Goal: Transaction & Acquisition: Purchase product/service

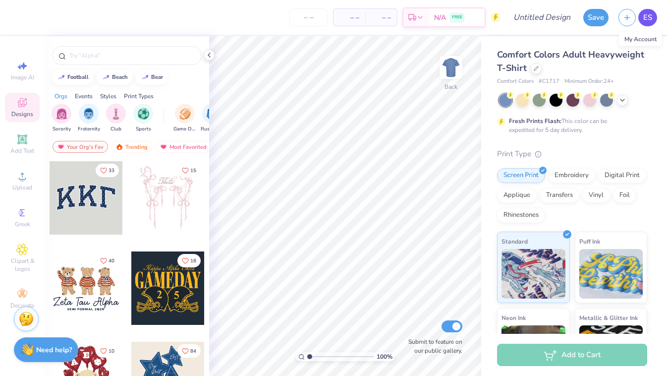
click at [650, 19] on span "ES" at bounding box center [647, 17] width 9 height 11
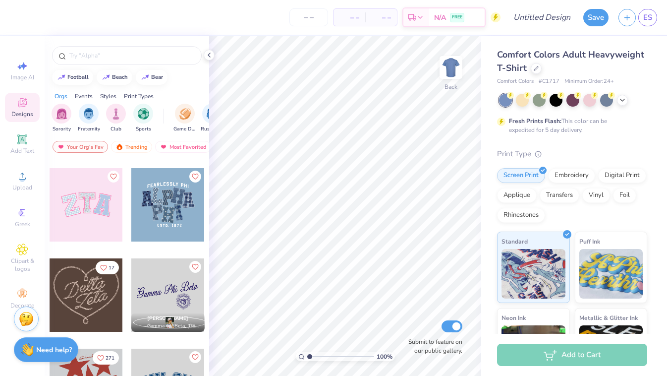
scroll to position [370, 0]
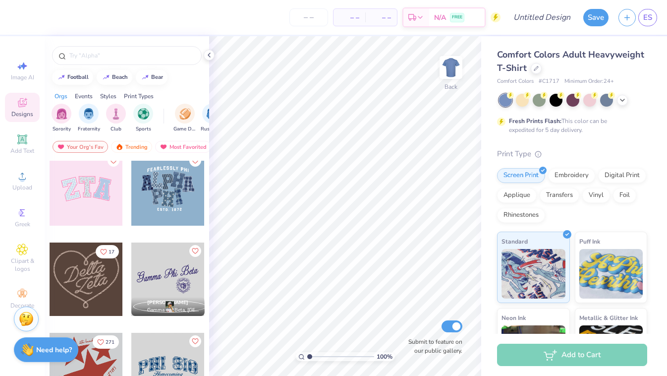
click at [92, 183] on div at bounding box center [86, 188] width 73 height 73
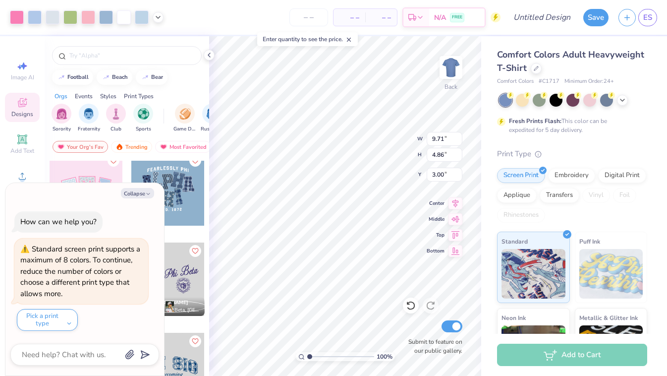
type textarea "x"
type input "5.49"
click at [132, 190] on button "Collapse" at bounding box center [137, 193] width 33 height 10
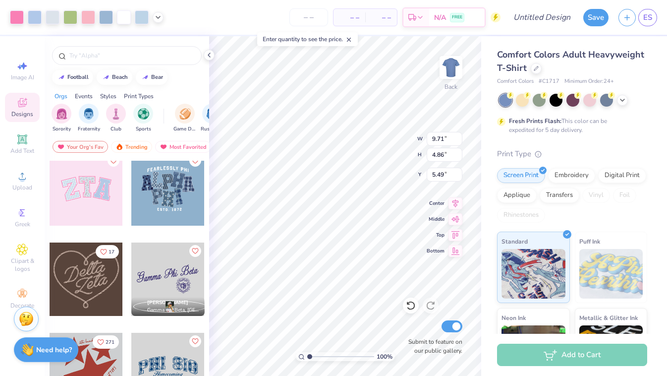
click at [578, 355] on div "Add to Cart" at bounding box center [572, 354] width 150 height 22
click at [558, 354] on div "Add to Cart" at bounding box center [572, 354] width 150 height 22
click at [445, 19] on span "N/A" at bounding box center [440, 19] width 12 height 10
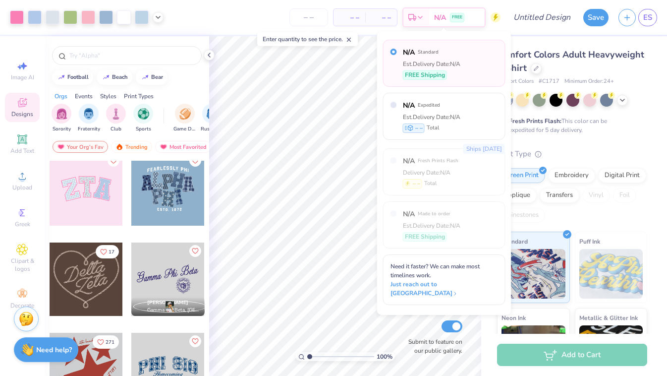
click at [604, 139] on div "Comfort Colors Adult Heavyweight T-Shirt Comfort Colors # C1717 Minimum Order: …" at bounding box center [572, 251] width 150 height 407
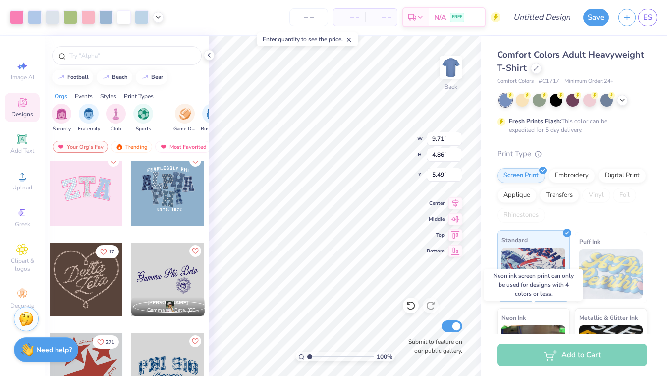
scroll to position [0, 0]
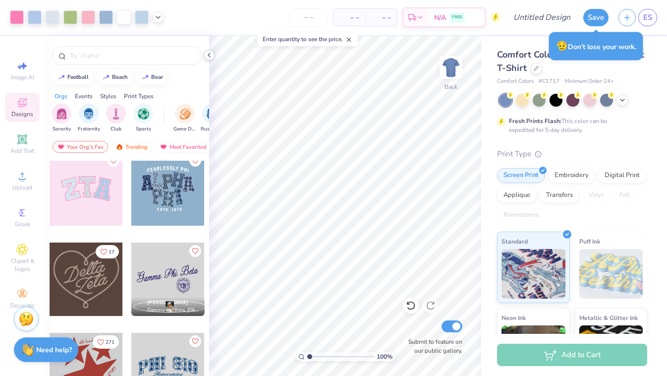
click at [210, 57] on icon at bounding box center [209, 55] width 8 height 8
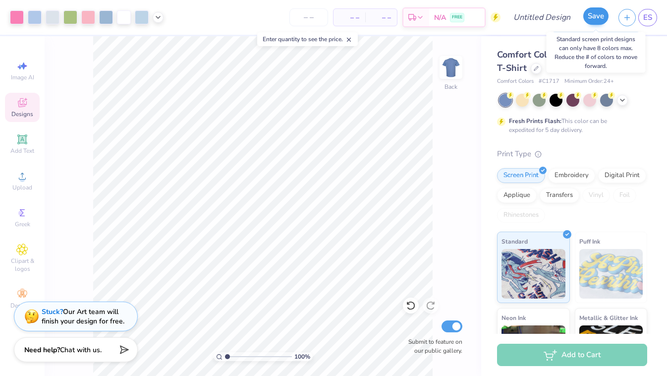
click at [589, 13] on button "Save" at bounding box center [595, 15] width 25 height 17
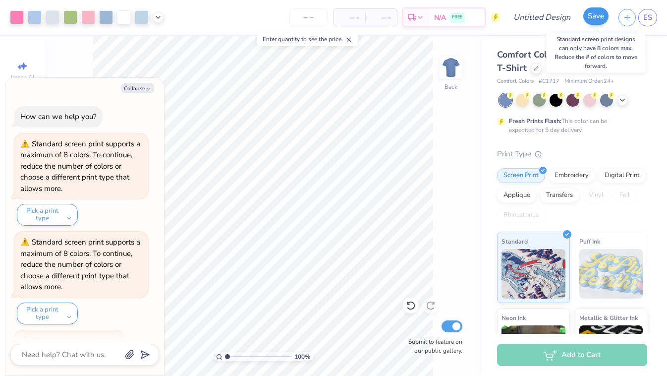
scroll to position [17, 0]
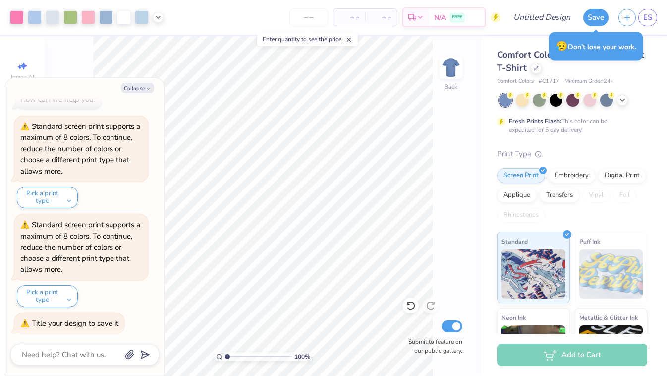
type textarea "x"
click at [344, 12] on span "– –" at bounding box center [350, 17] width 20 height 10
click at [314, 15] on input "number" at bounding box center [308, 17] width 39 height 18
type input "100"
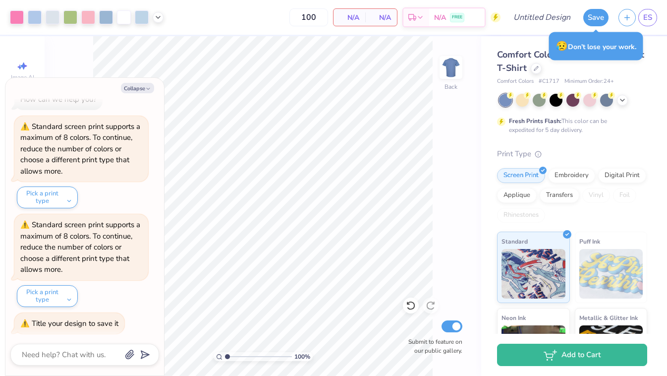
click at [360, 22] on div "N/A Per Item" at bounding box center [350, 17] width 32 height 17
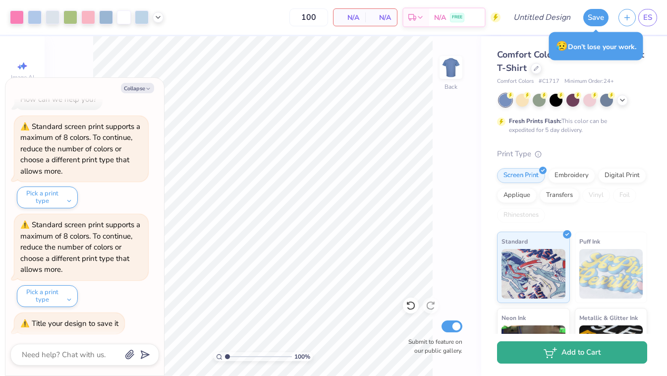
click at [576, 351] on button "Add to Cart" at bounding box center [572, 352] width 150 height 22
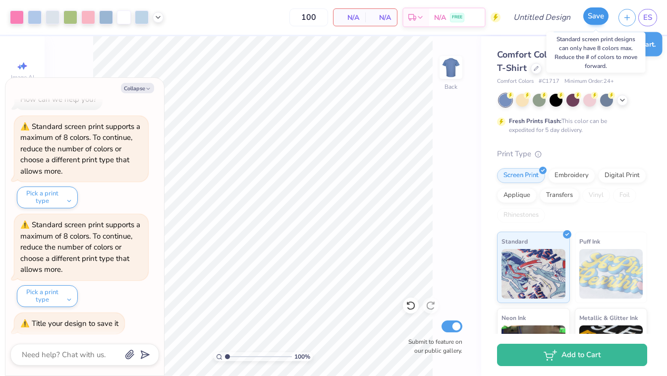
click at [598, 17] on button "Save" at bounding box center [595, 15] width 25 height 17
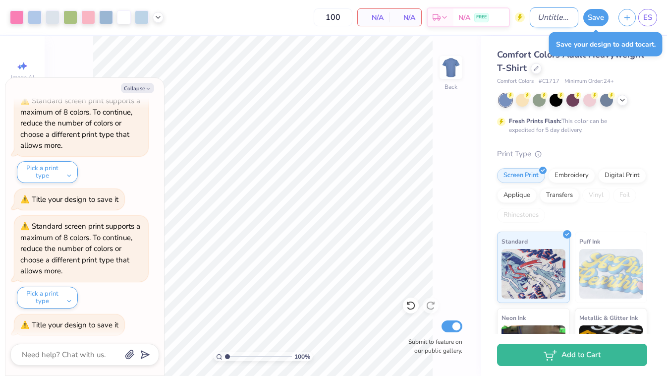
type textarea "x"
click at [537, 12] on input "Design Title" at bounding box center [554, 17] width 49 height 20
type input "w"
type textarea "x"
type input "wo"
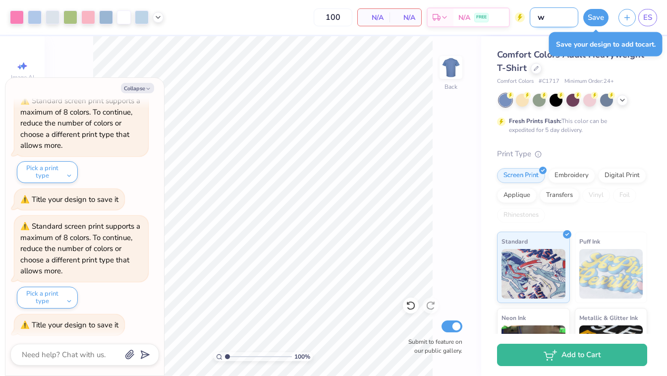
type textarea "x"
type input "wor"
type textarea "x"
type input "word"
type textarea "x"
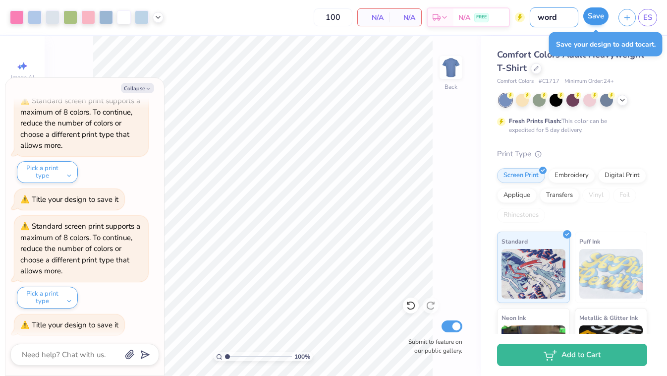
type input "word"
click at [593, 13] on button "Save" at bounding box center [595, 15] width 25 height 17
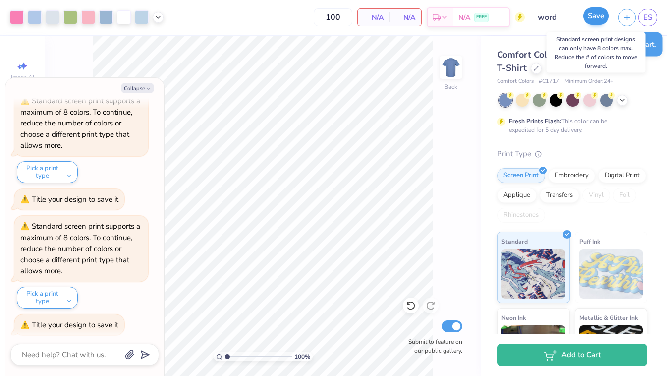
scroll to position [238, 0]
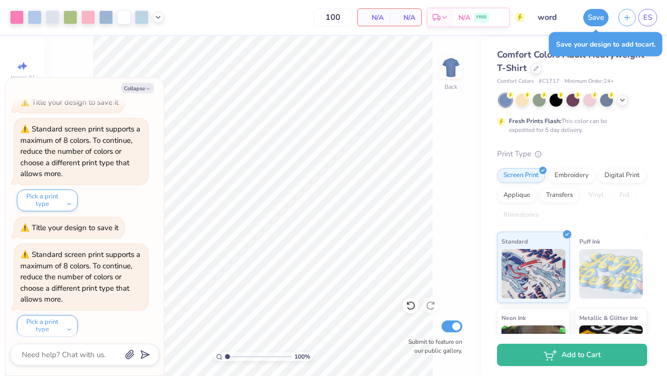
click at [44, 209] on div "How can we help you? Standard screen print supports a maximum of 8 colors. To c…" at bounding box center [84, 102] width 149 height 485
click at [44, 195] on button "Pick a print type" at bounding box center [47, 200] width 61 height 22
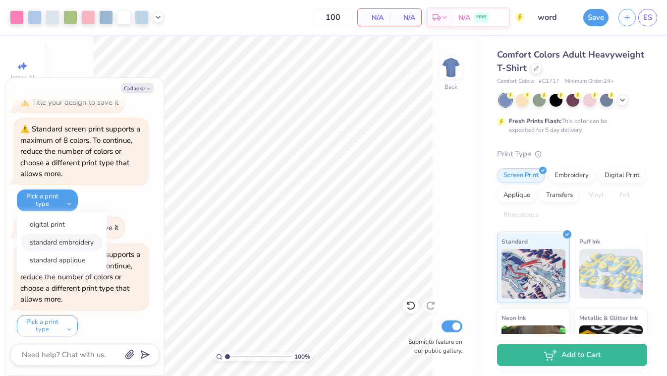
click at [69, 241] on button "standard embroidery" at bounding box center [62, 242] width 82 height 16
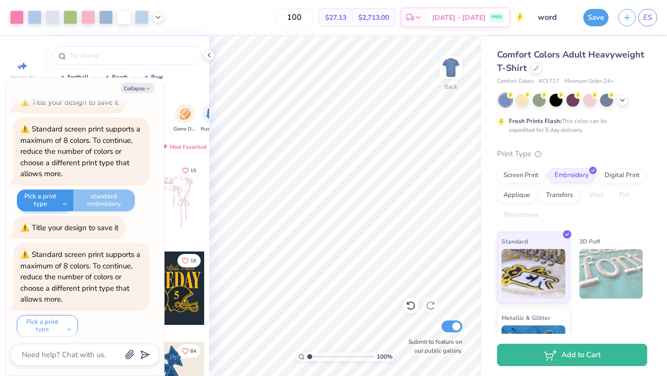
click at [58, 194] on button "Pick a print type" at bounding box center [45, 200] width 57 height 22
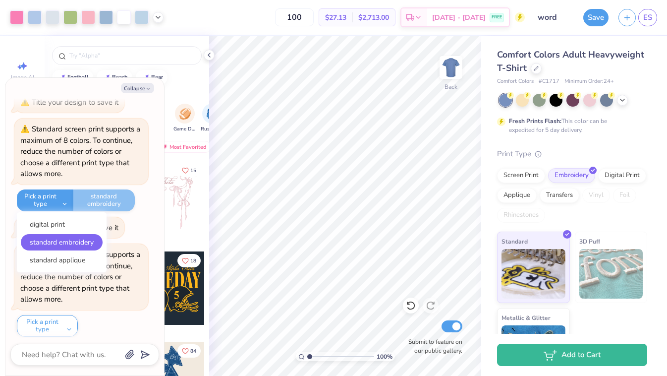
click at [103, 195] on div "Pick a print type digital print standard embroidery standard applique standard …" at bounding box center [76, 200] width 118 height 22
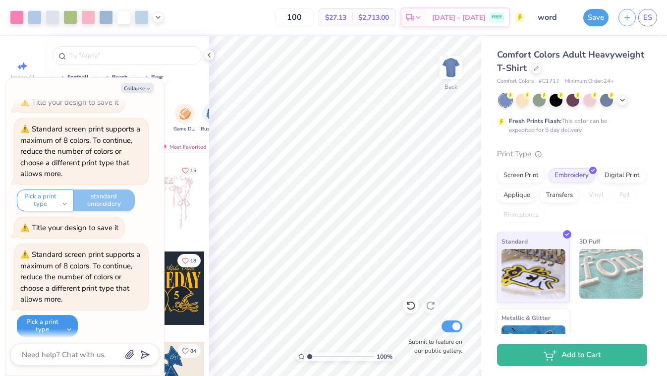
click at [63, 318] on button "Pick a print type" at bounding box center [47, 326] width 61 height 22
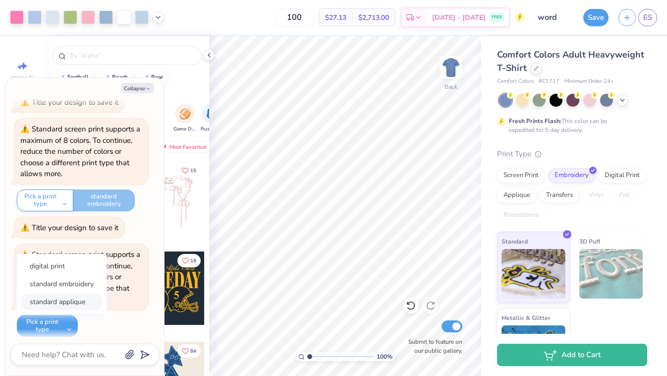
click at [72, 296] on button "standard applique" at bounding box center [62, 301] width 82 height 16
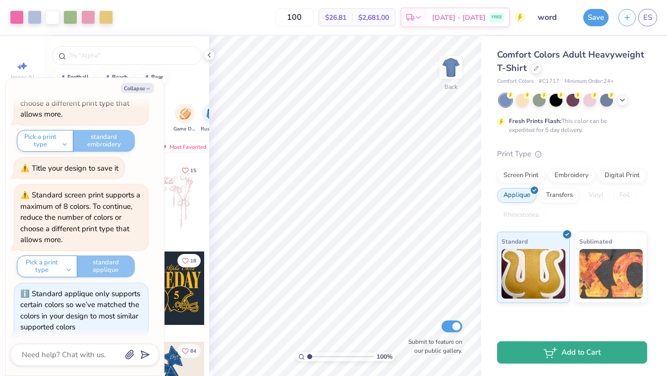
click at [572, 348] on button "Add to Cart" at bounding box center [572, 352] width 150 height 22
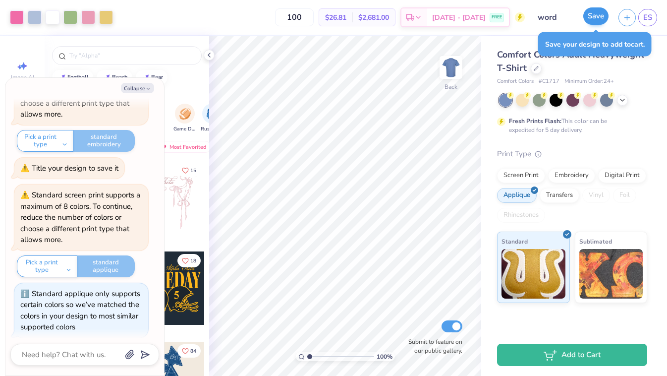
click at [599, 17] on button "Save" at bounding box center [595, 15] width 25 height 17
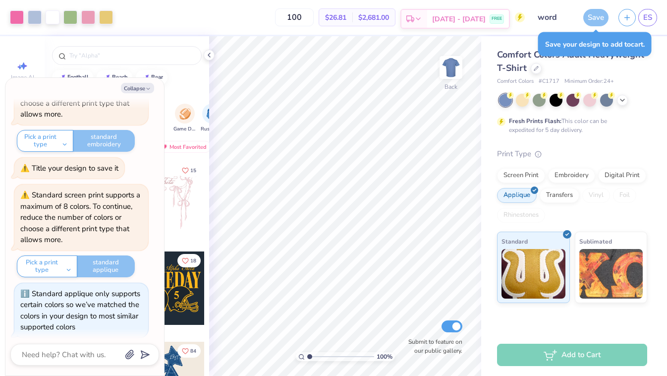
click at [483, 14] on span "[DATE] - [DATE]" at bounding box center [459, 19] width 54 height 10
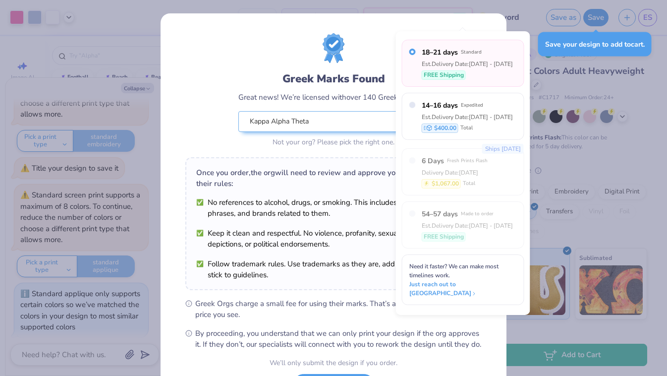
click at [493, 16] on div "Greek Marks Found Great news! We’re licensed with over 140 Greek Orgs. 🥳 Kappa …" at bounding box center [334, 226] width 346 height 426
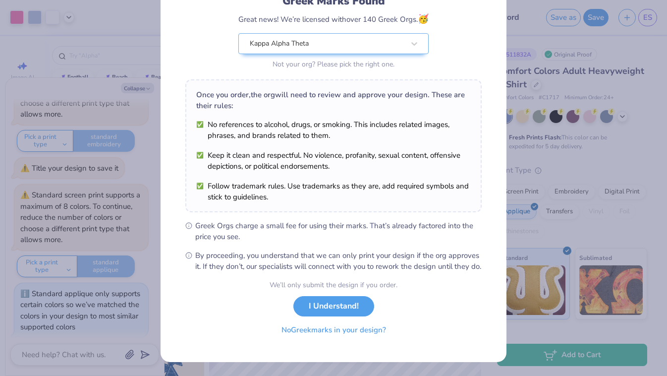
scroll to position [88, 0]
click at [334, 307] on button "I Understand!" at bounding box center [333, 303] width 81 height 20
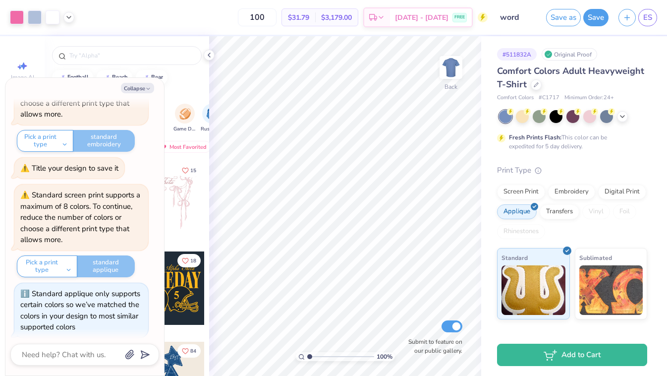
type textarea "x"
click at [442, 18] on span "[DATE] - [DATE]" at bounding box center [422, 19] width 54 height 10
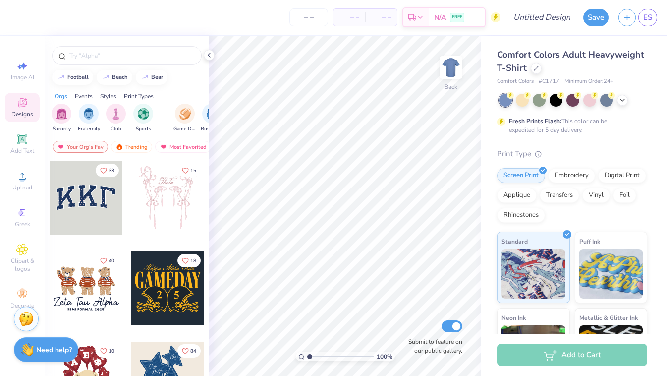
click at [573, 182] on div "Screen Print Embroidery Digital Print Applique Transfers Vinyl Foil Rhinestones" at bounding box center [572, 195] width 150 height 55
click at [572, 176] on div "Embroidery" at bounding box center [571, 174] width 47 height 15
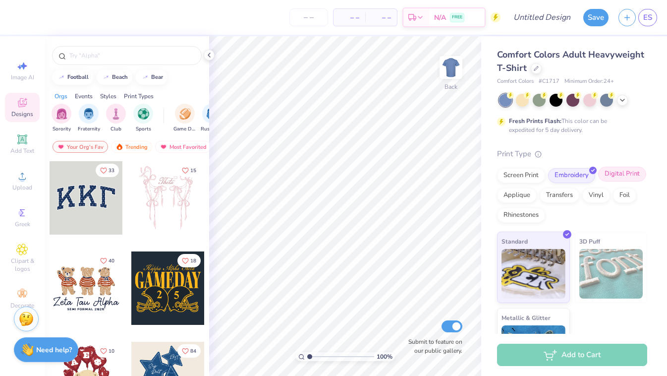
click at [616, 174] on div "Digital Print" at bounding box center [622, 174] width 48 height 15
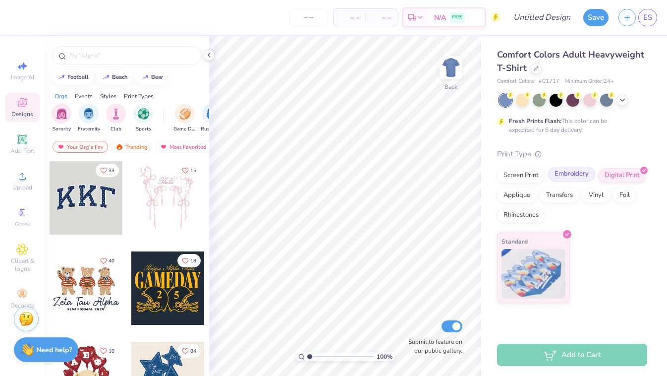
click at [580, 177] on div "Embroidery" at bounding box center [571, 174] width 47 height 15
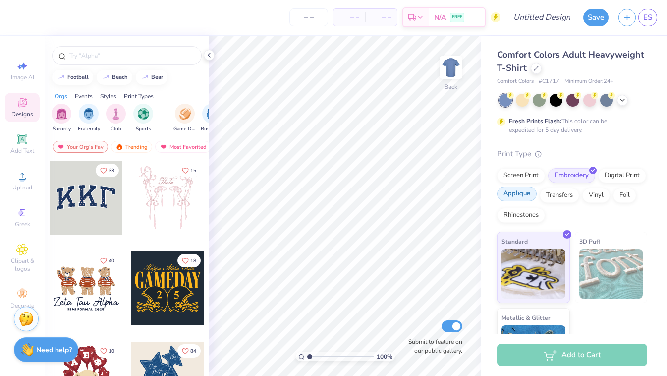
click at [521, 200] on div "Applique" at bounding box center [517, 193] width 40 height 15
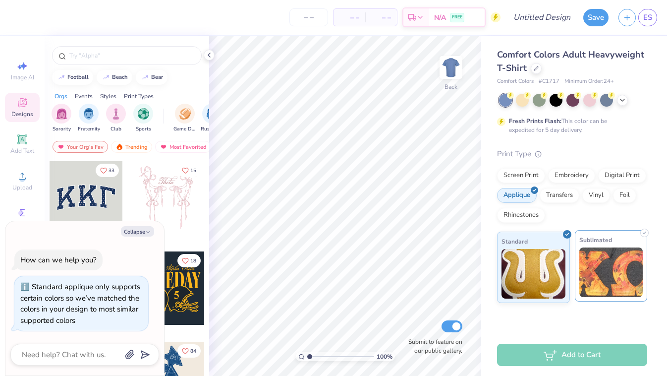
click at [599, 279] on img at bounding box center [611, 272] width 64 height 50
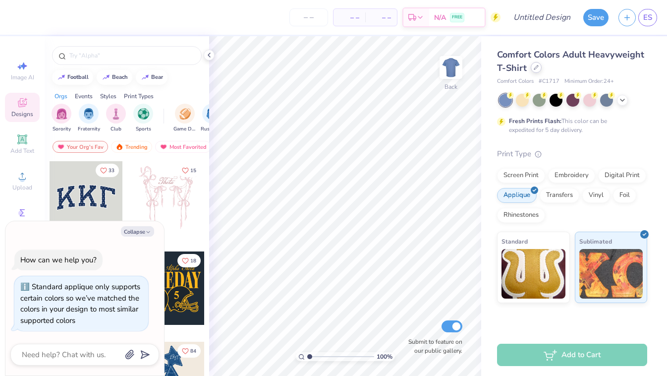
click at [537, 68] on icon at bounding box center [536, 67] width 5 height 5
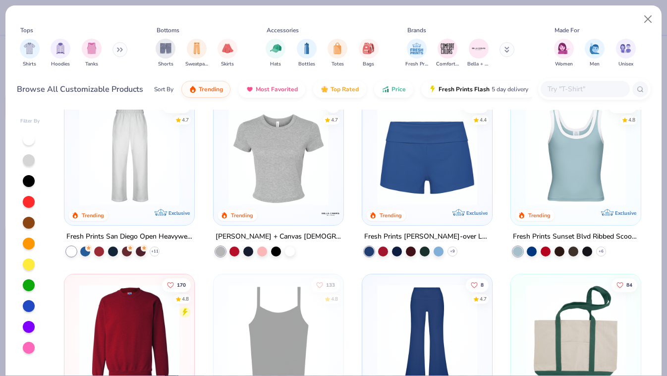
scroll to position [558, 0]
click at [293, 250] on div at bounding box center [290, 250] width 10 height 10
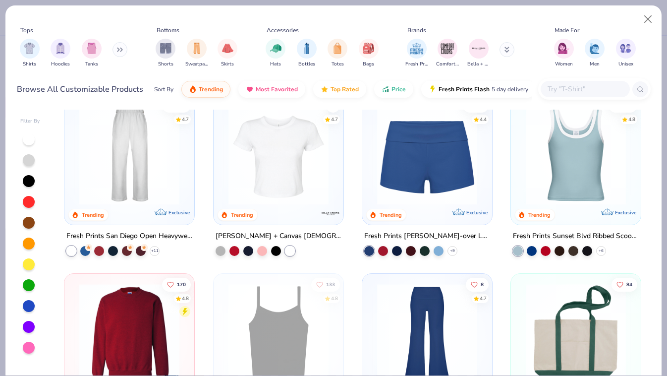
click at [297, 157] on img at bounding box center [279, 155] width 110 height 100
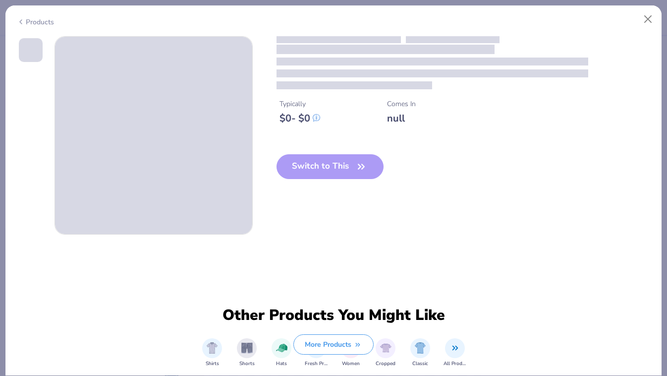
click at [297, 157] on div "Typically $ 0 - $ 0 Comes In null Switch to This" at bounding box center [464, 115] width 374 height 159
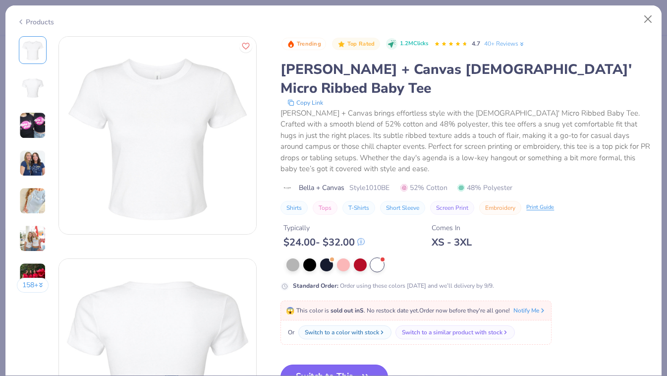
click at [314, 364] on button "Switch to This" at bounding box center [335, 376] width 108 height 25
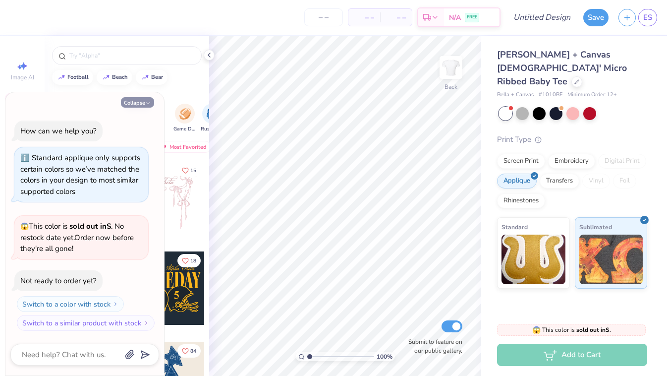
click at [138, 105] on button "Collapse" at bounding box center [137, 102] width 33 height 10
type textarea "x"
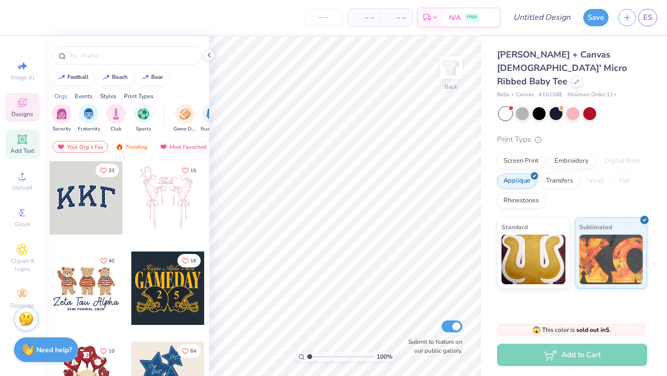
click at [23, 137] on icon at bounding box center [21, 138] width 7 height 7
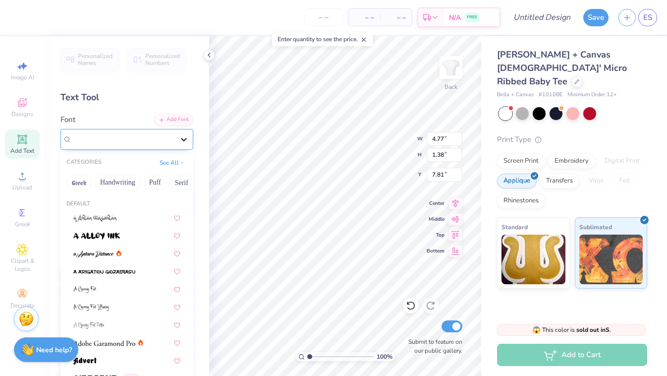
click at [187, 140] on icon at bounding box center [184, 139] width 10 height 10
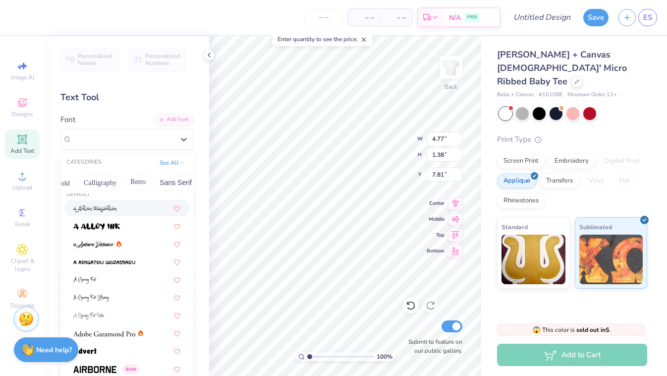
scroll to position [0, 148]
click at [62, 180] on button "Bold" at bounding box center [61, 182] width 24 height 16
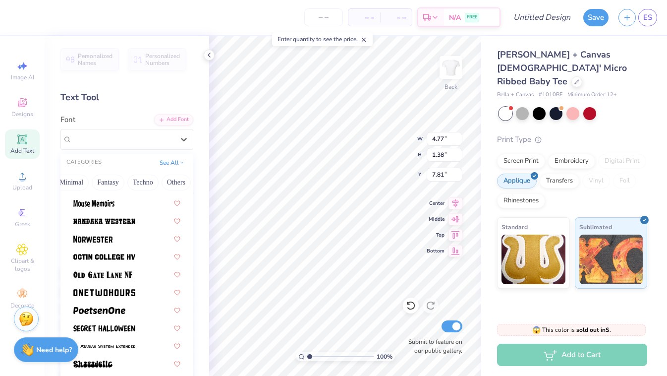
scroll to position [878, 0]
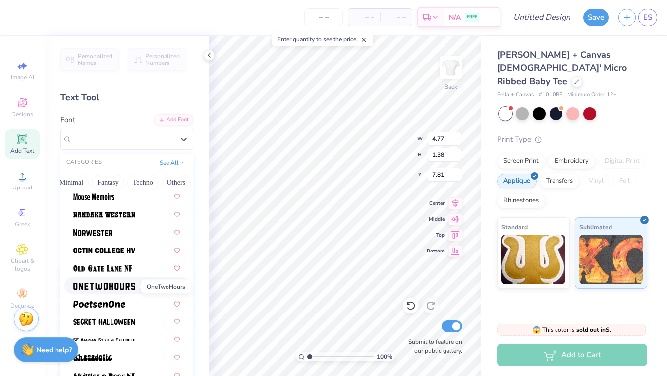
click at [117, 288] on img at bounding box center [104, 286] width 62 height 7
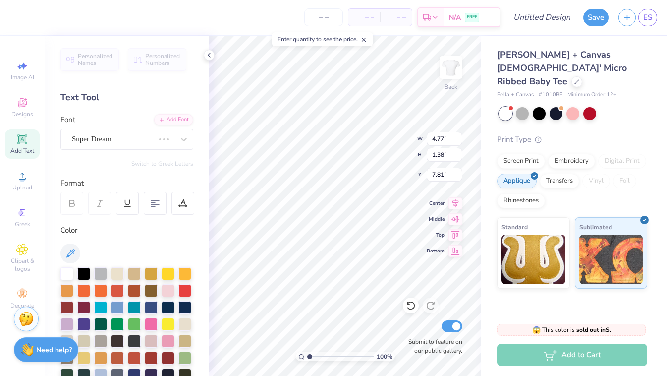
type input "4.27"
type input "1.42"
type input "7.79"
type textarea "t"
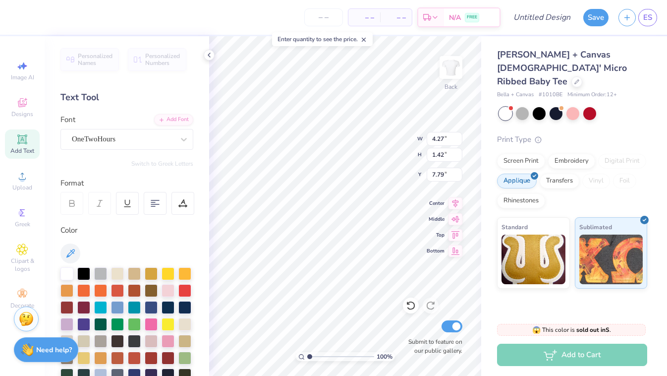
type textarea "t h e t a"
type input "4.00"
click at [458, 136] on input "7.59" at bounding box center [445, 139] width 36 height 14
click at [458, 136] on input "7.6" at bounding box center [445, 139] width 36 height 14
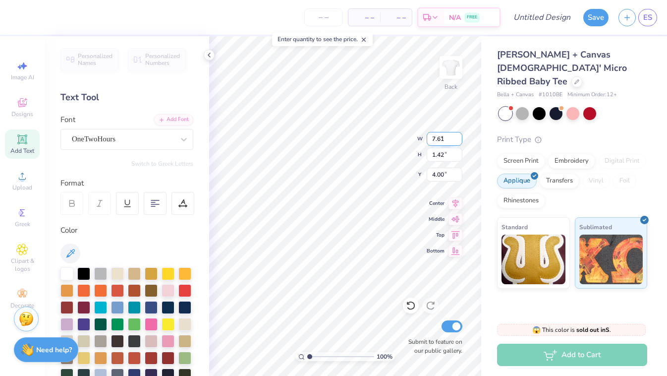
click at [458, 136] on input "7.61" at bounding box center [445, 139] width 36 height 14
click at [458, 136] on input "7.62" at bounding box center [445, 139] width 36 height 14
click at [458, 136] on input "7.63" at bounding box center [445, 139] width 36 height 14
click at [458, 136] on input "7.64" at bounding box center [445, 139] width 36 height 14
click at [458, 136] on input "7.65" at bounding box center [445, 139] width 36 height 14
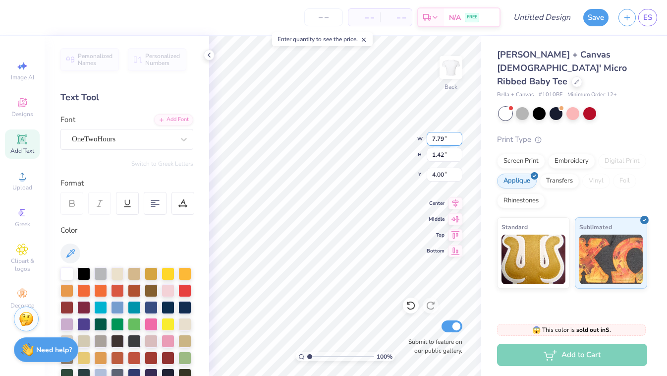
type input "7.8"
click at [458, 136] on input "7.8" at bounding box center [445, 139] width 36 height 14
type input "1.43"
type input "7.80"
type input "3.98"
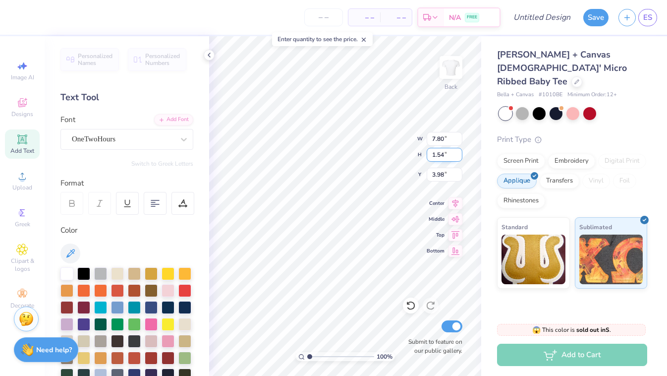
click at [460, 153] on input "1.54" at bounding box center [445, 155] width 36 height 14
click at [459, 152] on input "1.55" at bounding box center [445, 155] width 36 height 14
click at [459, 152] on input "1.56" at bounding box center [445, 155] width 36 height 14
click at [459, 152] on input "1.57" at bounding box center [445, 155] width 36 height 14
click at [459, 152] on input "1.86" at bounding box center [445, 155] width 36 height 14
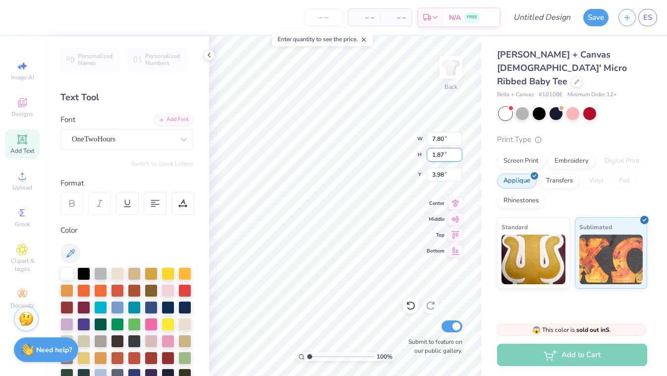
click at [459, 152] on input "1.87" at bounding box center [445, 155] width 36 height 14
click at [459, 152] on input "1.88" at bounding box center [445, 155] width 36 height 14
click at [447, 153] on input "1.88" at bounding box center [445, 155] width 36 height 14
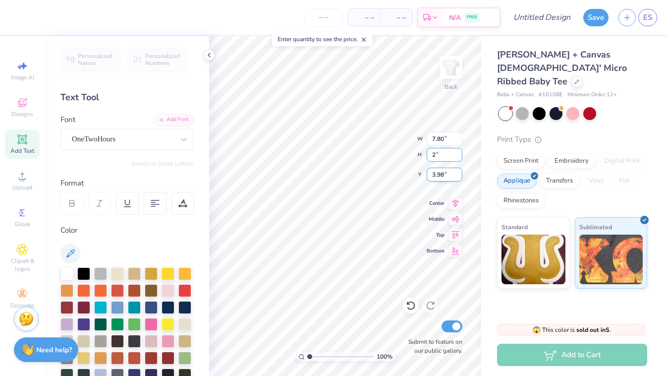
type input "2"
type input "3.99"
type input "10.69"
type input "2.00"
click at [458, 172] on input "3.99" at bounding box center [445, 175] width 36 height 14
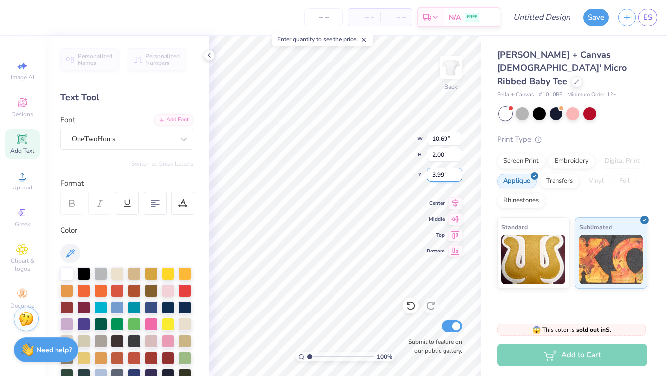
click at [433, 176] on input "3.99" at bounding box center [445, 175] width 36 height 14
click at [444, 139] on input "10.69" at bounding box center [445, 139] width 36 height 14
type input "4.00"
click at [444, 139] on input "10.69" at bounding box center [445, 139] width 36 height 14
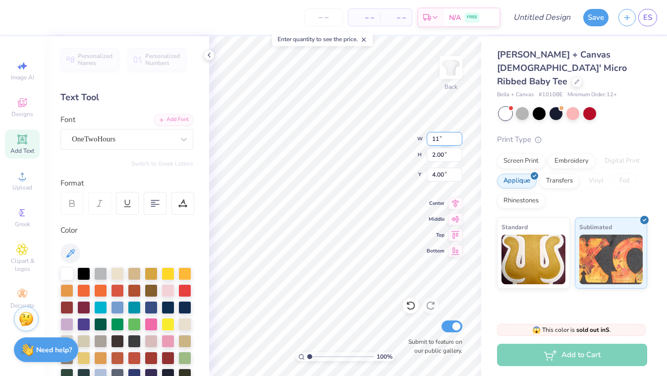
type input "11.00"
type input "2.06"
type input "3.97"
click at [439, 137] on input "11.00" at bounding box center [445, 139] width 36 height 14
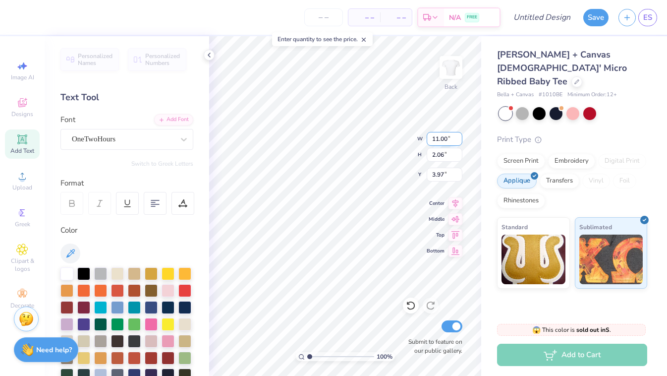
click at [439, 137] on input "11.00" at bounding box center [445, 139] width 36 height 14
click at [439, 140] on input "11.00" at bounding box center [445, 139] width 36 height 14
drag, startPoint x: 433, startPoint y: 140, endPoint x: 453, endPoint y: 140, distance: 19.8
click at [453, 140] on input "11.00" at bounding box center [445, 139] width 36 height 14
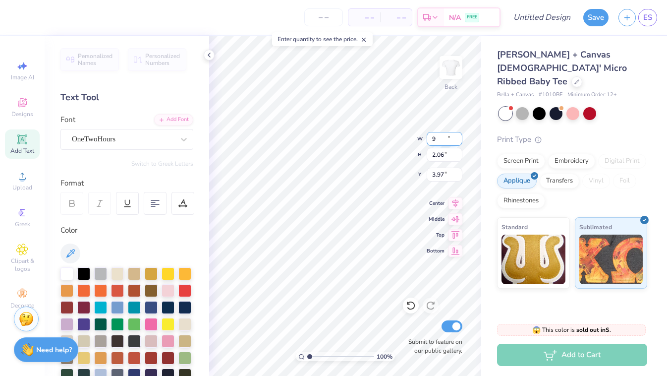
type input "9.00"
type input "1.68"
type input "4.16"
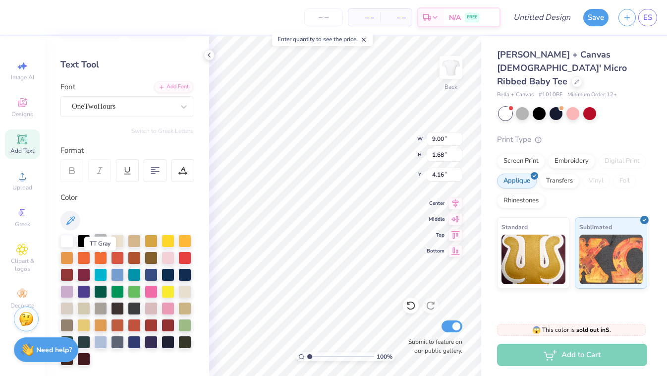
scroll to position [38, 0]
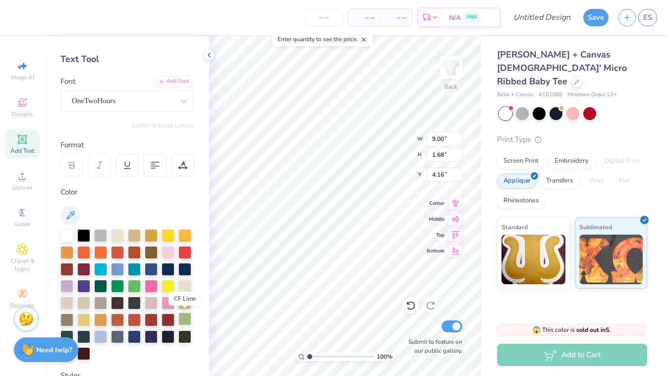
click at [187, 322] on div at bounding box center [184, 318] width 13 height 13
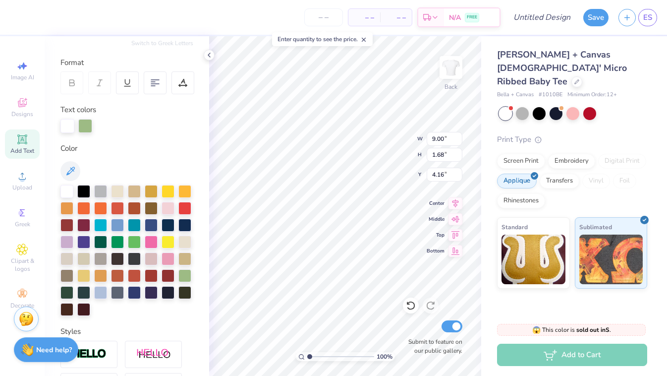
scroll to position [121, 0]
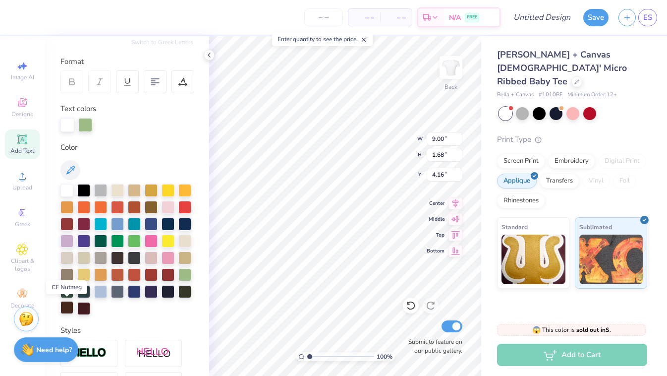
click at [67, 302] on div at bounding box center [66, 307] width 13 height 13
click at [149, 203] on div at bounding box center [151, 206] width 13 height 13
click at [170, 210] on div at bounding box center [168, 206] width 13 height 13
click at [170, 258] on div at bounding box center [168, 256] width 13 height 13
click at [90, 205] on div at bounding box center [83, 206] width 13 height 13
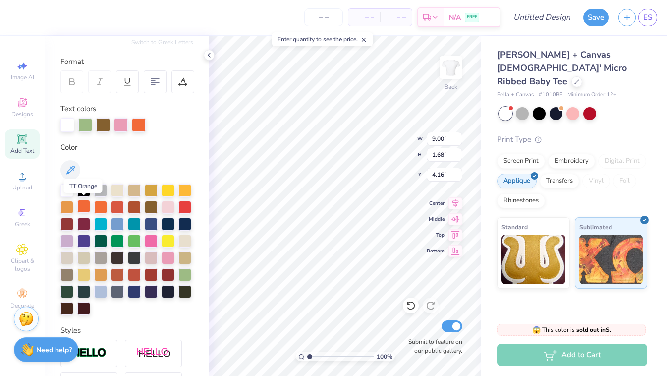
click at [89, 205] on div at bounding box center [83, 206] width 13 height 13
click at [183, 270] on div at bounding box center [184, 273] width 13 height 13
click at [103, 241] on div at bounding box center [100, 239] width 13 height 13
click at [183, 271] on div at bounding box center [184, 273] width 13 height 13
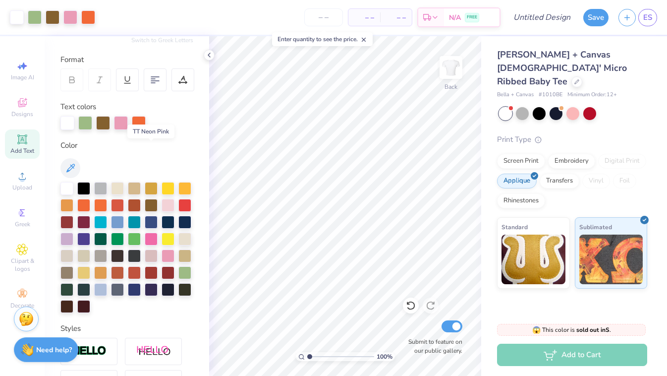
scroll to position [109, 0]
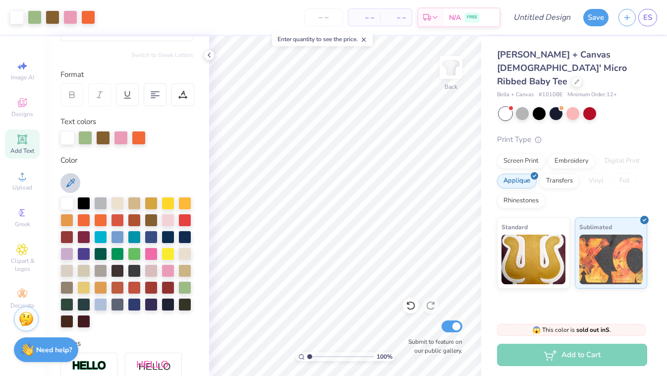
click at [67, 174] on button at bounding box center [70, 183] width 20 height 20
click at [69, 182] on icon at bounding box center [70, 182] width 8 height 8
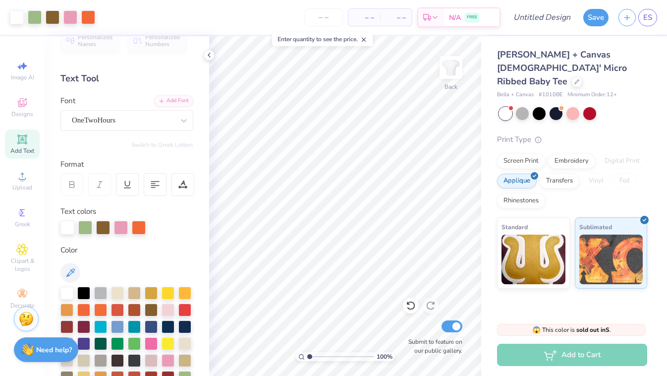
scroll to position [19, 0]
click at [185, 173] on div at bounding box center [183, 183] width 23 height 23
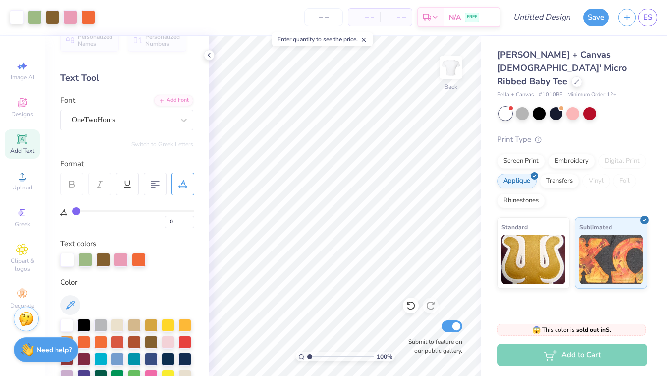
type input "1"
type input "3"
type input "5"
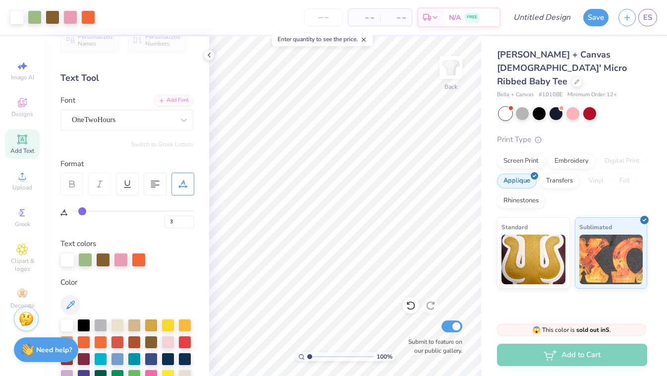
type input "5"
type input "7"
type input "10"
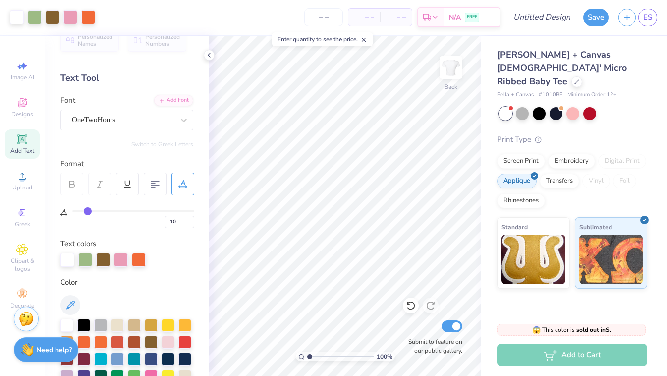
type input "12"
type input "13"
type input "14"
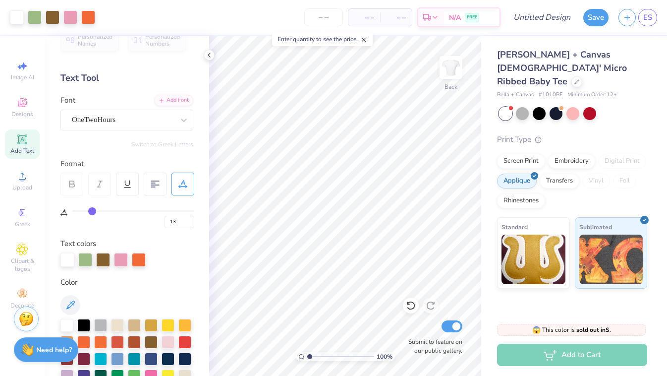
type input "14"
type input "15"
type input "16"
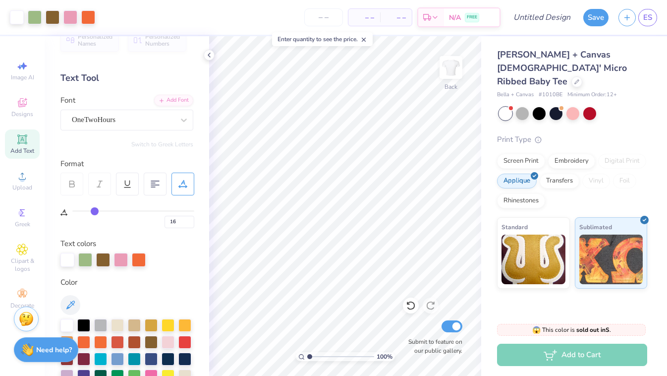
type input "17"
type input "18"
type input "19"
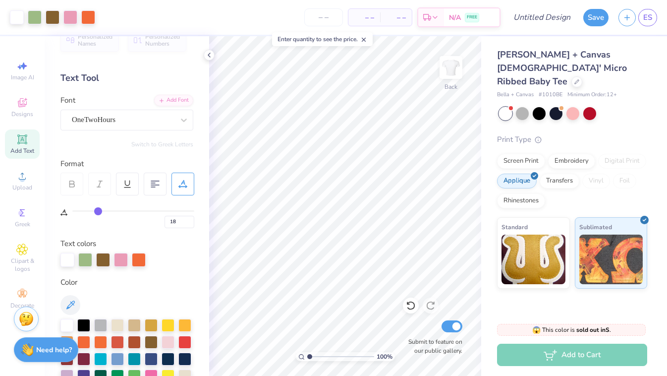
type input "19"
type input "20"
type input "21"
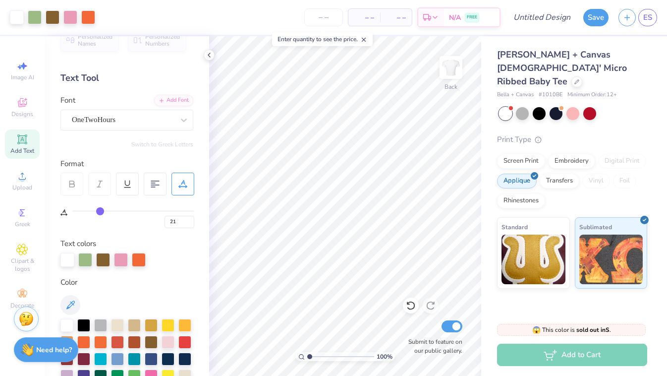
type input "22"
type input "23"
type input "25"
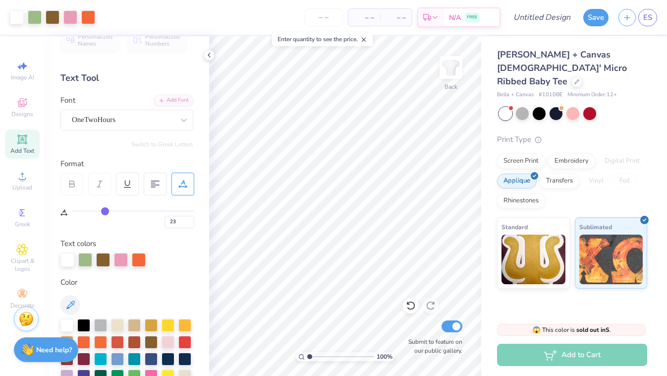
type input "25"
type input "26"
type input "27"
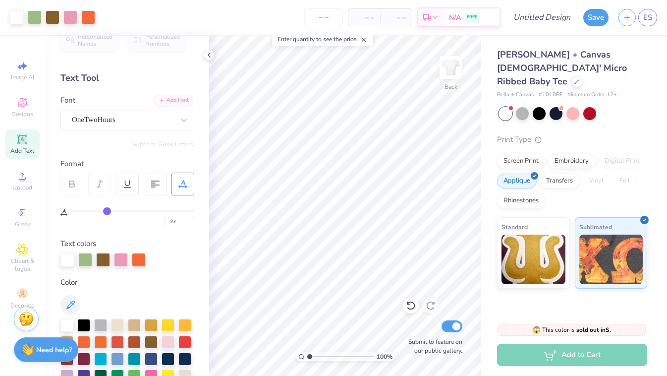
type input "28"
type input "29"
type input "30"
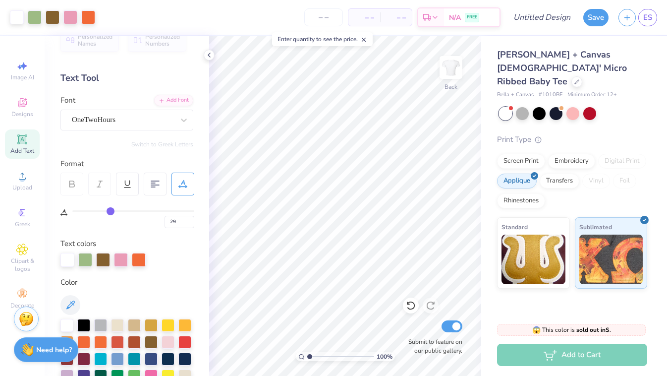
type input "30"
type input "31"
type input "32"
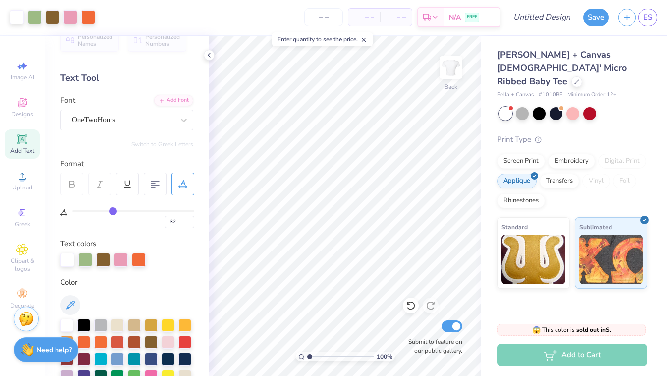
type input "33"
drag, startPoint x: 76, startPoint y: 209, endPoint x: 114, endPoint y: 210, distance: 38.7
click at [114, 210] on input "range" at bounding box center [133, 210] width 122 height 1
type input "32"
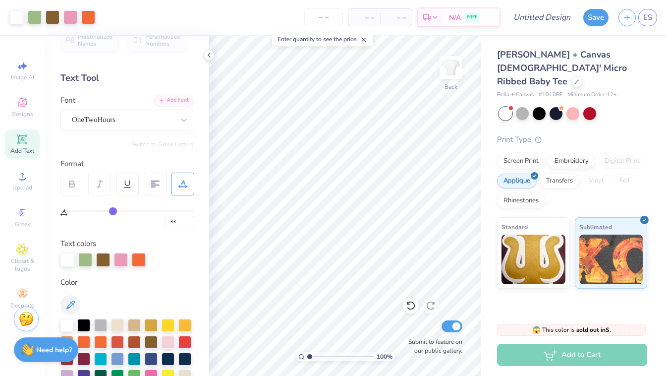
type input "32"
type input "30"
type input "27"
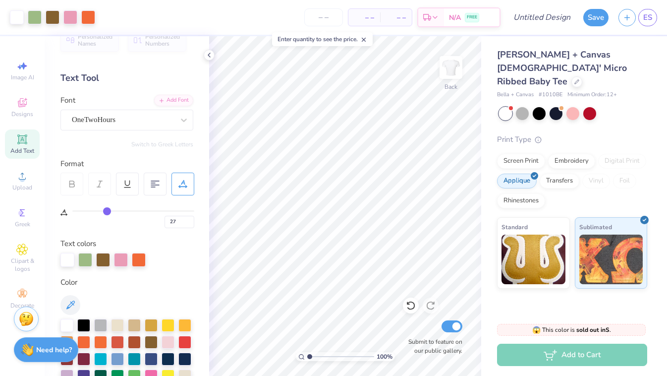
type input "23"
type input "19"
type input "14"
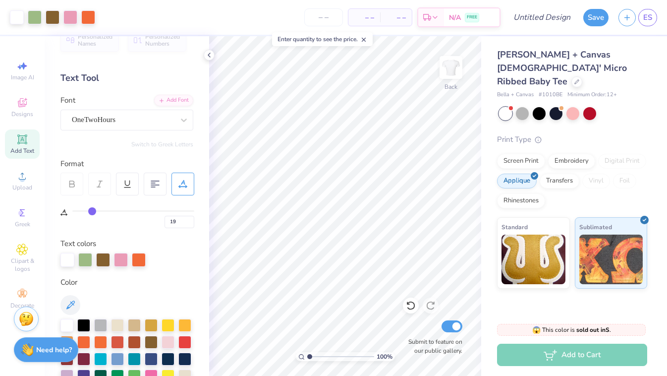
type input "14"
type input "10"
type input "7"
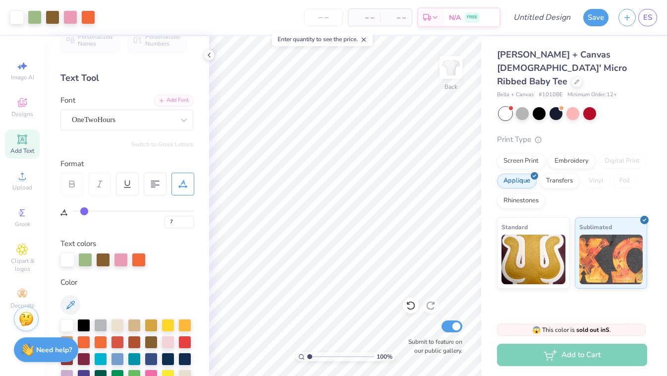
type input "5"
type input "3"
type input "2"
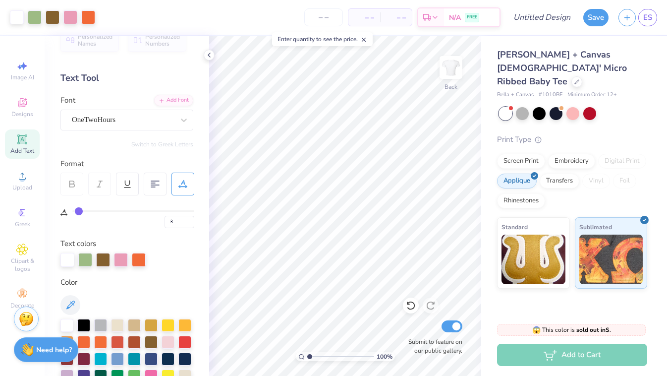
type input "2"
type input "1"
drag, startPoint x: 114, startPoint y: 210, endPoint x: 78, endPoint y: 210, distance: 36.7
type input "1"
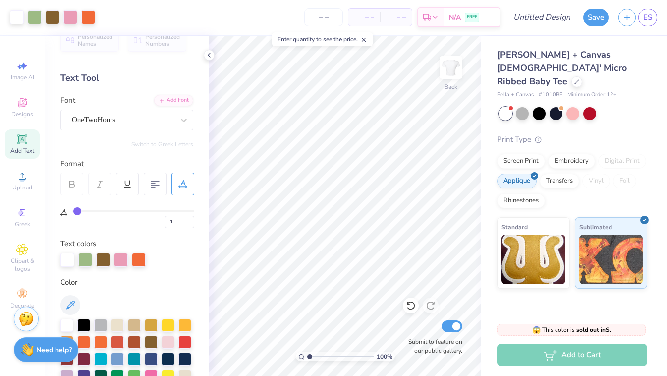
click at [78, 210] on input "range" at bounding box center [133, 210] width 122 height 1
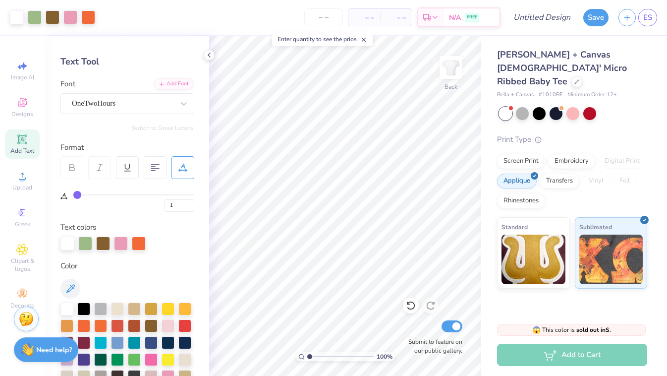
click at [70, 161] on div at bounding box center [71, 167] width 23 height 23
click at [78, 179] on div "1" at bounding box center [127, 195] width 134 height 33
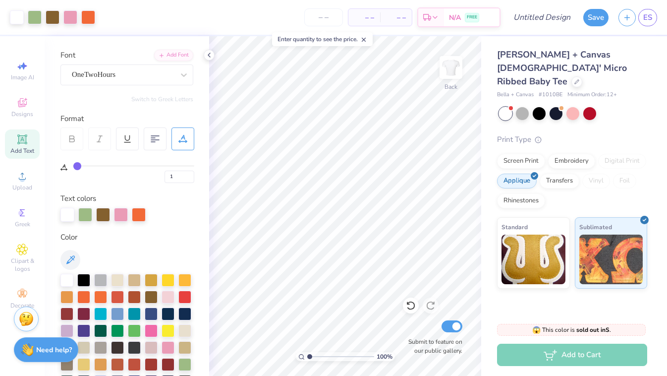
scroll to position [12, 0]
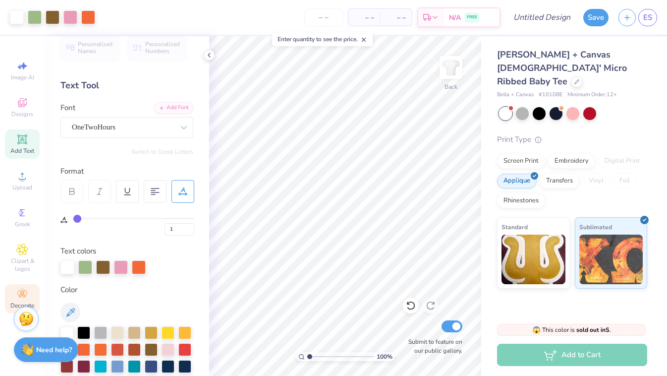
click at [16, 294] on icon at bounding box center [22, 294] width 12 height 12
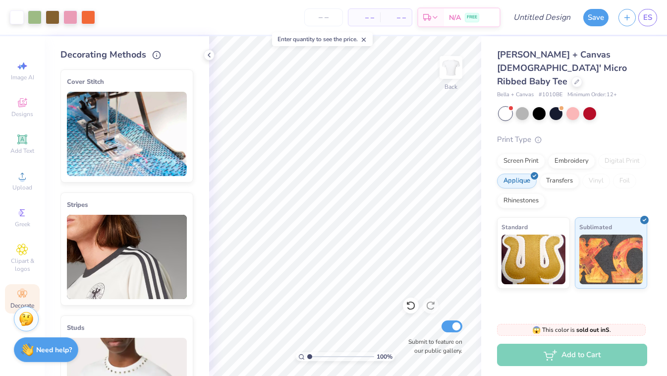
click at [115, 124] on img at bounding box center [127, 134] width 120 height 84
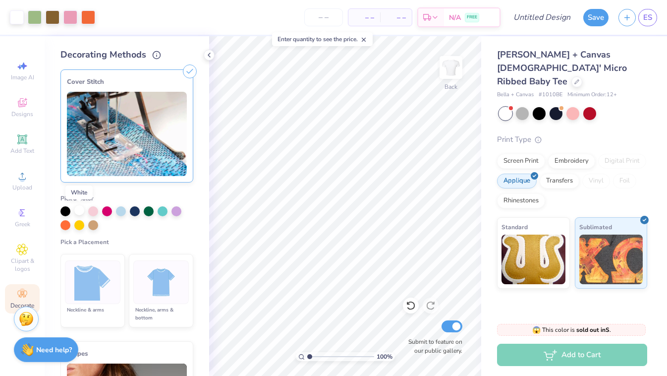
click at [77, 208] on div at bounding box center [79, 210] width 10 height 10
click at [152, 297] on img at bounding box center [161, 282] width 37 height 37
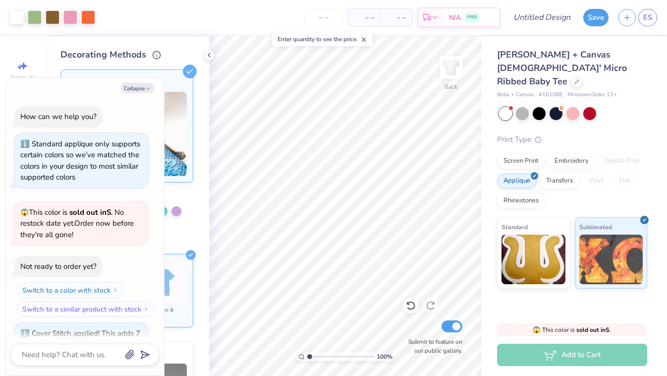
scroll to position [54, 0]
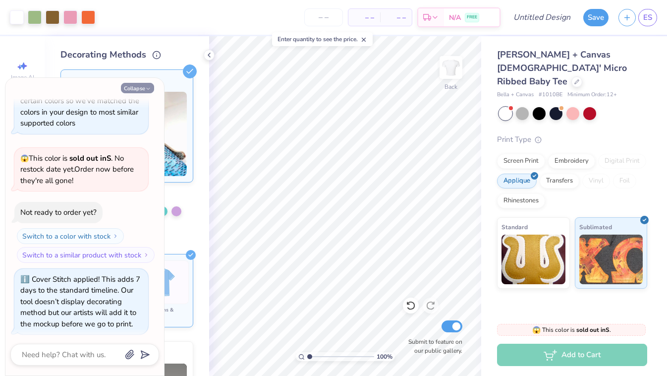
click at [142, 85] on button "Collapse" at bounding box center [137, 88] width 33 height 10
type textarea "x"
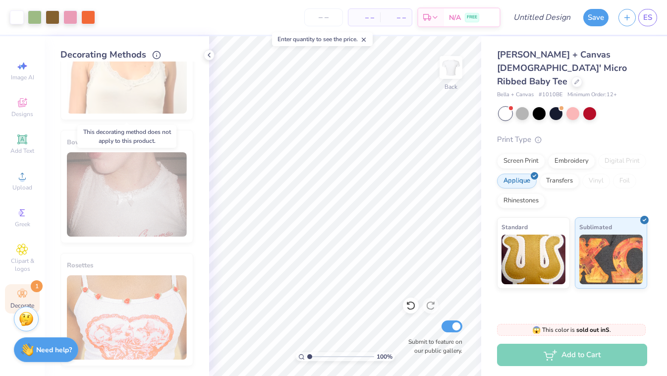
scroll to position [703, 0]
click at [23, 106] on icon at bounding box center [22, 104] width 8 height 6
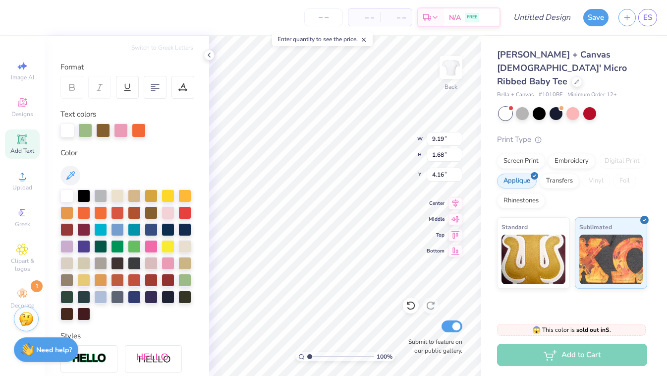
scroll to position [118, 0]
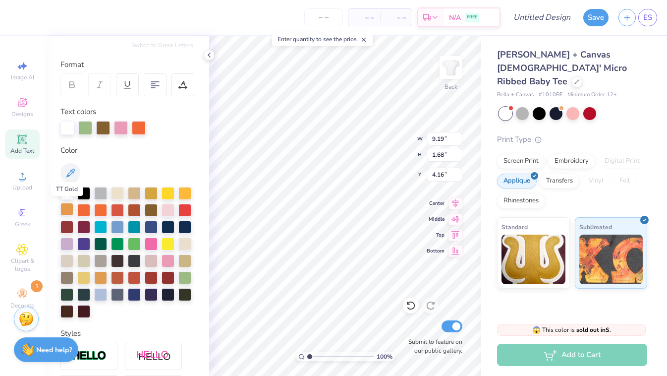
click at [69, 211] on div at bounding box center [66, 209] width 13 height 13
click at [114, 228] on div at bounding box center [117, 226] width 13 height 13
